Goal: Information Seeking & Learning: Learn about a topic

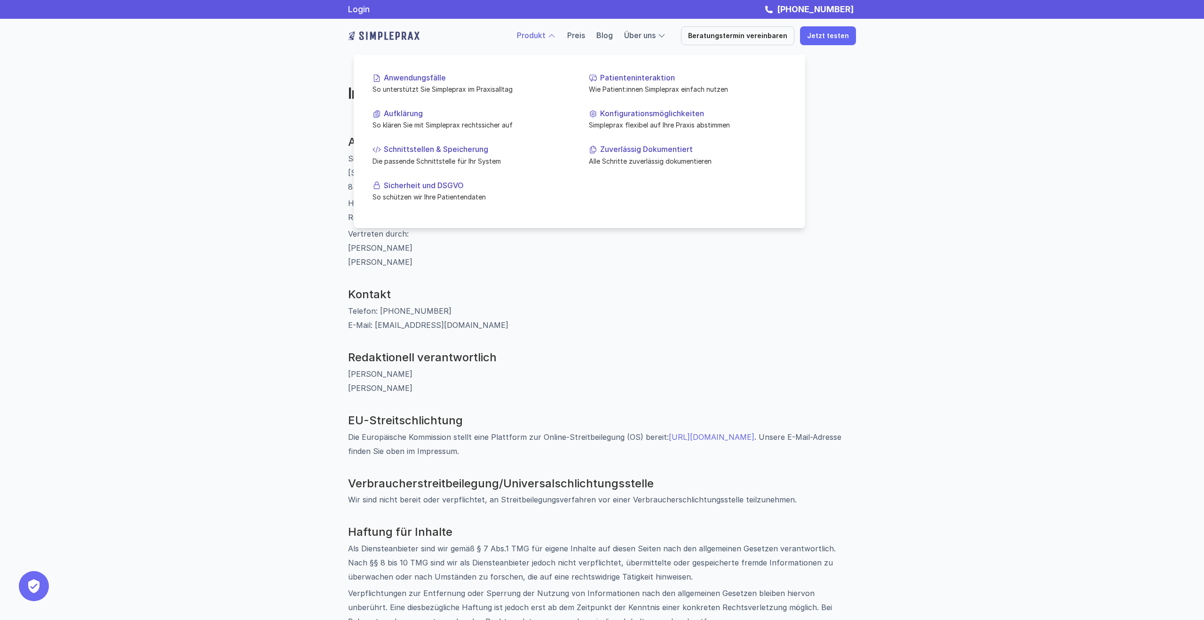
click at [541, 33] on link "Produkt" at bounding box center [531, 35] width 29 height 9
click at [495, 87] on p "So unterstützt Sie Simpleprax im Praxisalltag" at bounding box center [471, 89] width 198 height 10
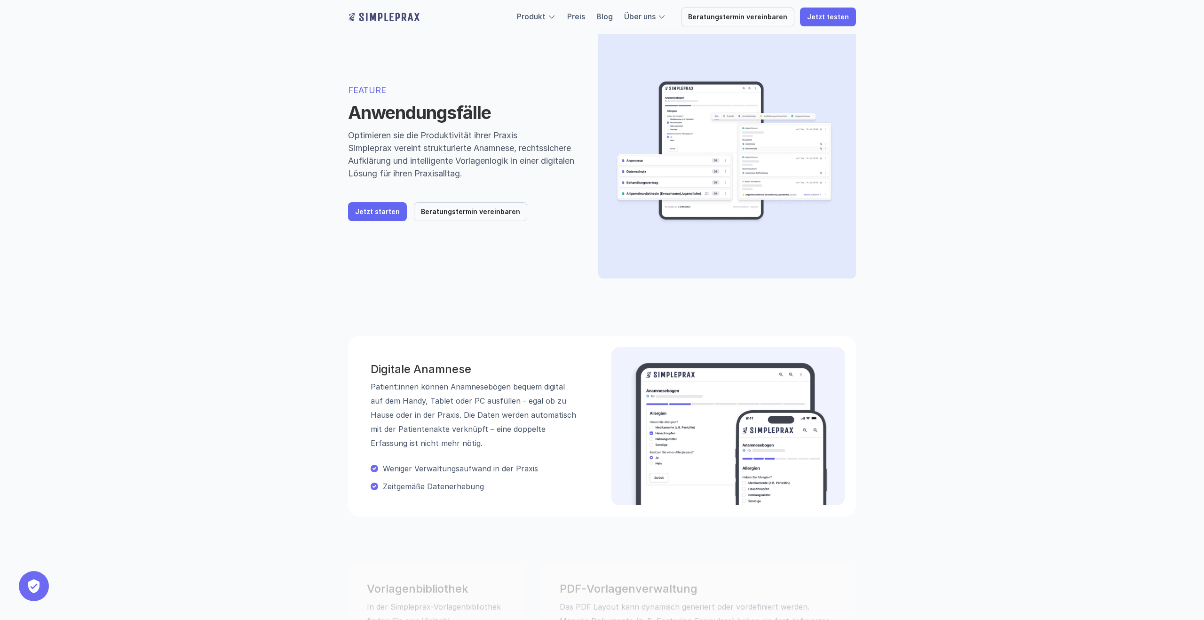
scroll to position [50, 0]
click at [396, 213] on link "Jetzt starten" at bounding box center [377, 210] width 59 height 19
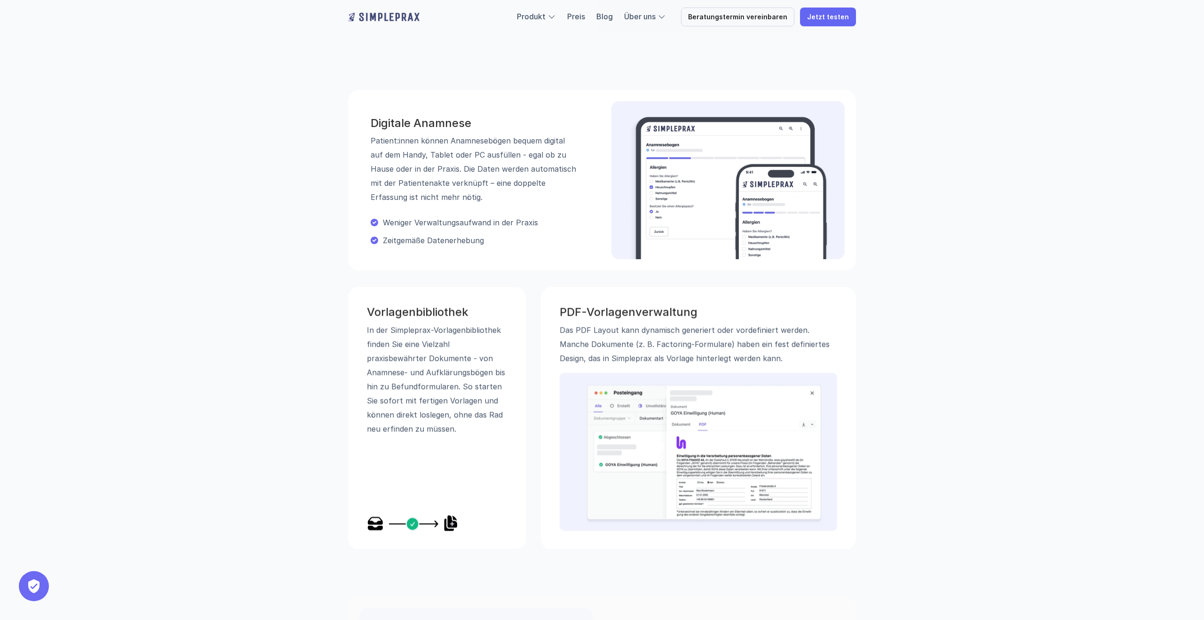
scroll to position [295, 0]
click at [665, 436] on img at bounding box center [704, 453] width 237 height 141
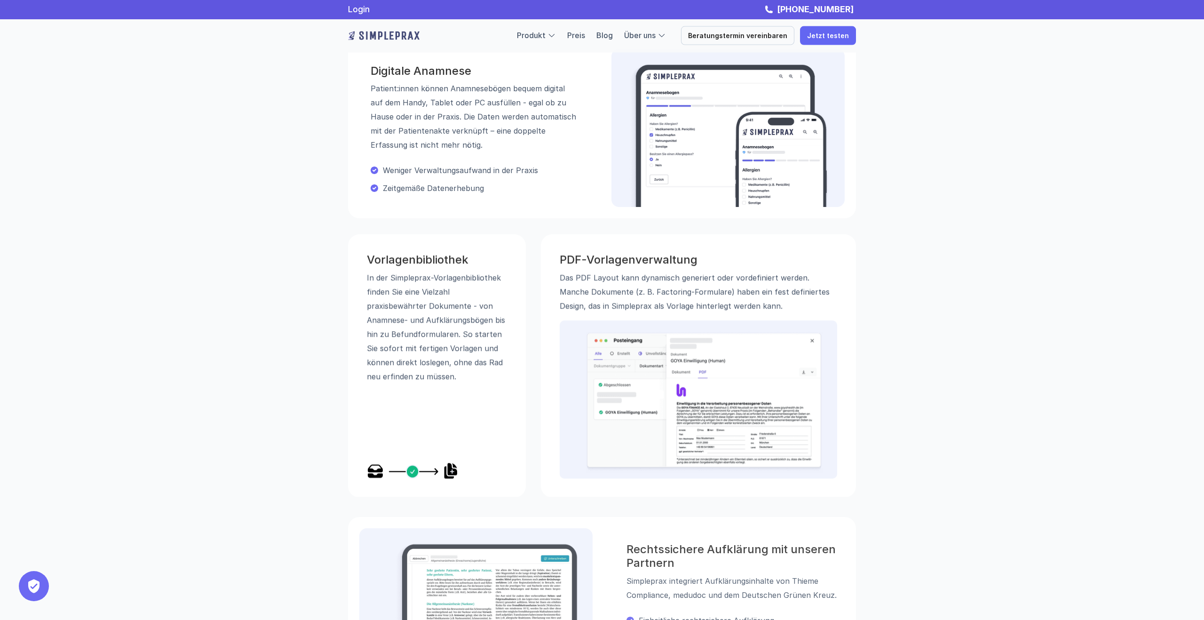
scroll to position [0, 0]
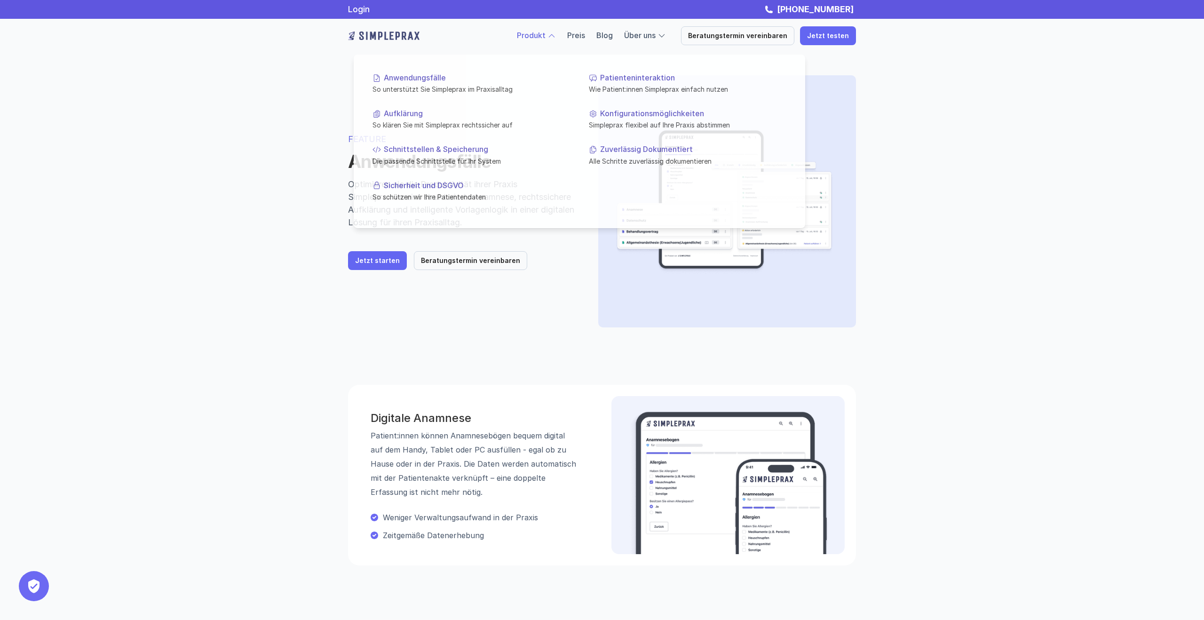
click at [558, 40] on div at bounding box center [580, 129] width 452 height 198
drag, startPoint x: 559, startPoint y: 30, endPoint x: 559, endPoint y: 37, distance: 7.1
click at [556, 37] on div at bounding box center [551, 36] width 8 height 8
click at [650, 116] on p "Konfigurationsmöglichkeiten" at bounding box center [693, 113] width 186 height 9
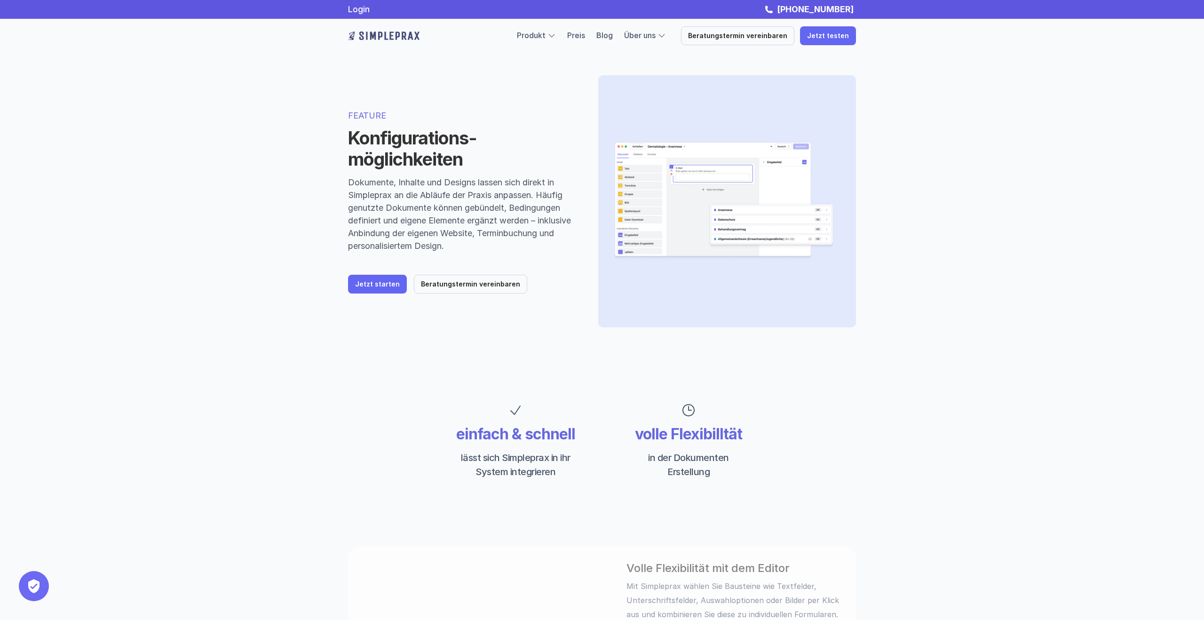
click at [656, 42] on div "Produkt Preis Blog Über uns Beratungstermin vereinbaren Jetzt testen" at bounding box center [686, 35] width 339 height 19
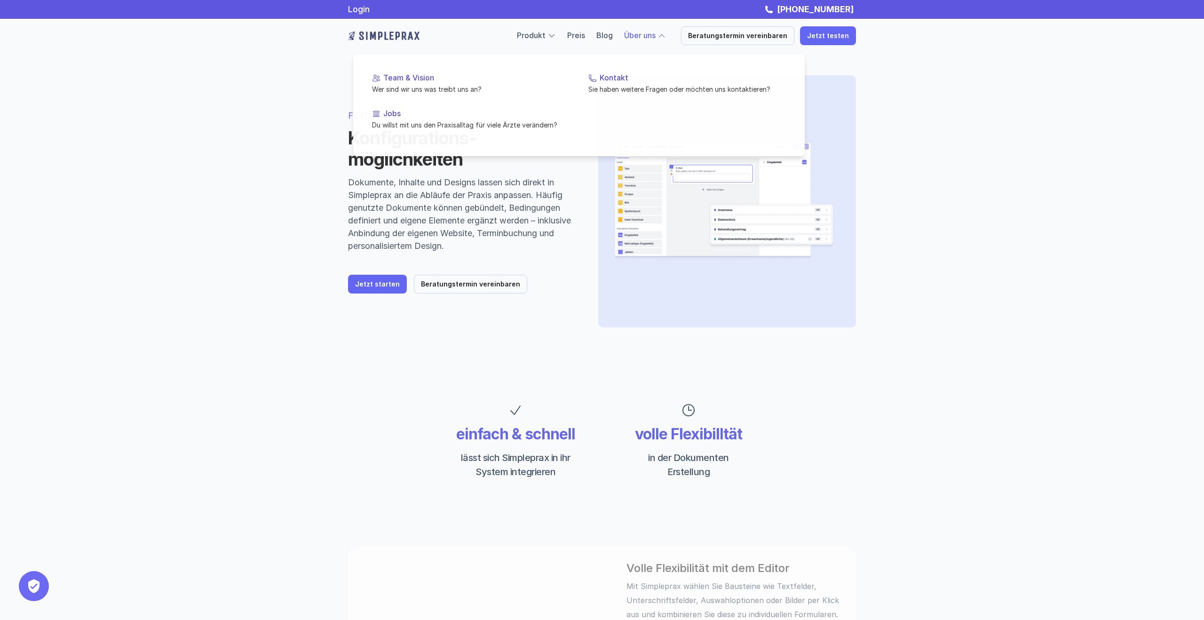
click at [656, 39] on link "Über uns" at bounding box center [640, 35] width 32 height 9
click at [447, 123] on p "Du willst mit uns den Praxisalltag für viele Ärzte verändern?" at bounding box center [471, 125] width 198 height 10
